Goal: Information Seeking & Learning: Check status

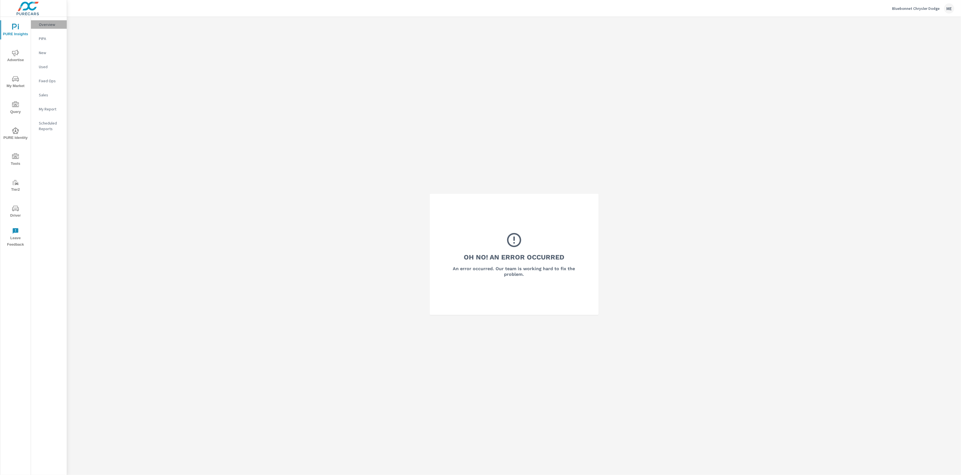
click at [50, 24] on p "Overview" at bounding box center [50, 25] width 23 height 6
click at [416, 69] on div "Oh No! An Error Occurred An error occurred. Our team is working hard to fix the…" at bounding box center [514, 254] width 894 height 475
click at [404, 88] on div "Oh No! An Error Occurred An error occurred. Our team is working hard to fix the…" at bounding box center [514, 254] width 894 height 475
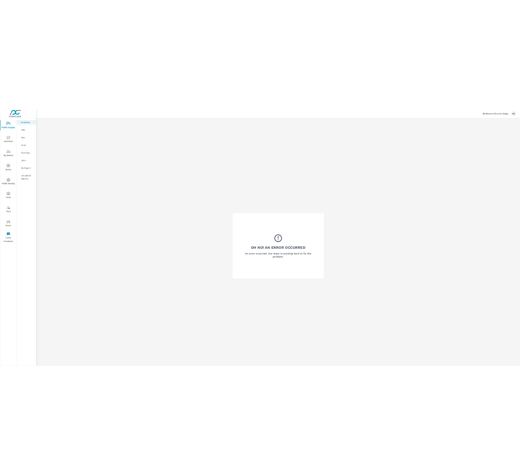
scroll to position [2, 0]
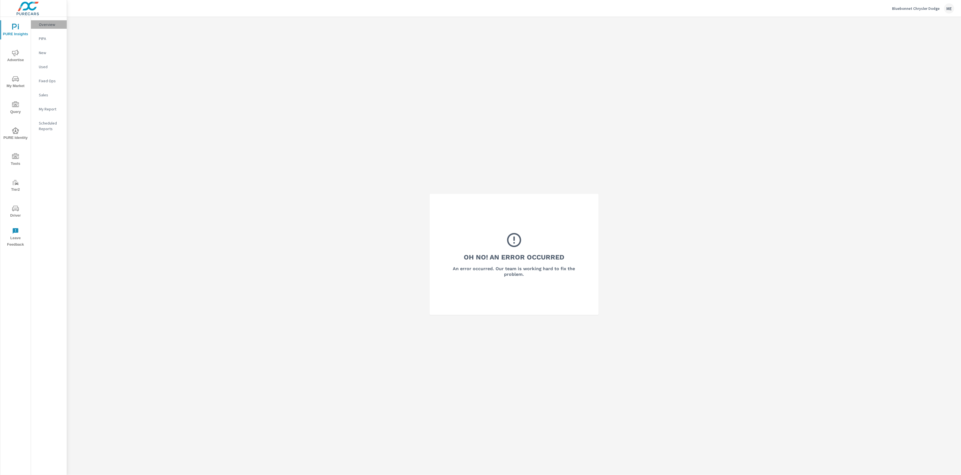
click at [48, 25] on p "Overview" at bounding box center [50, 25] width 23 height 6
click at [16, 85] on span "My Market" at bounding box center [15, 82] width 27 height 14
click at [14, 54] on icon "nav menu" at bounding box center [15, 53] width 7 height 6
click at [16, 34] on span "PURE Insights" at bounding box center [15, 31] width 27 height 14
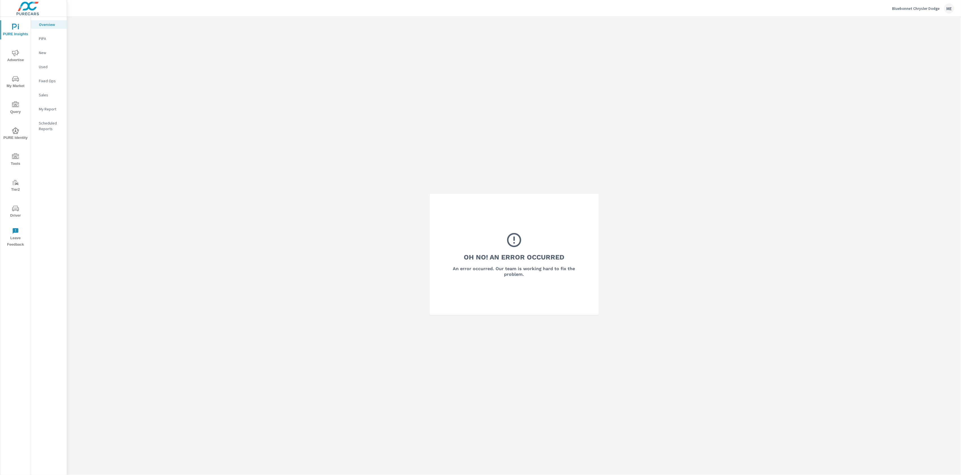
click at [447, 89] on div "Oh No! An Error Occurred An error occurred. Our team is working hard to fix the…" at bounding box center [514, 254] width 894 height 475
click at [46, 26] on p "Overview" at bounding box center [50, 25] width 23 height 6
click at [778, 308] on div "Oh No! An Error Occurred An error occurred. Our team is working hard to fix the…" at bounding box center [514, 254] width 894 height 475
drag, startPoint x: 183, startPoint y: 107, endPoint x: 111, endPoint y: 14, distance: 118.0
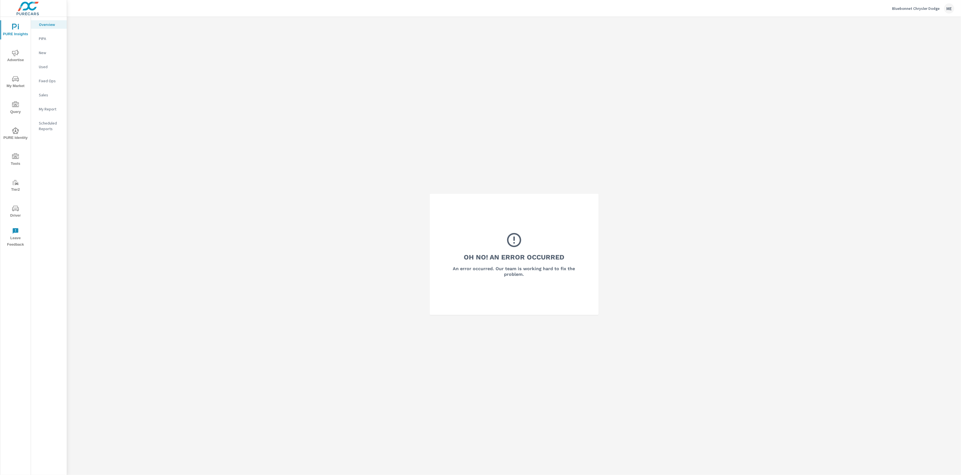
click at [173, 99] on div "Oh No! An Error Occurred An error occurred. Our team is working hard to fix the…" at bounding box center [514, 254] width 894 height 475
